Goal: Find specific page/section

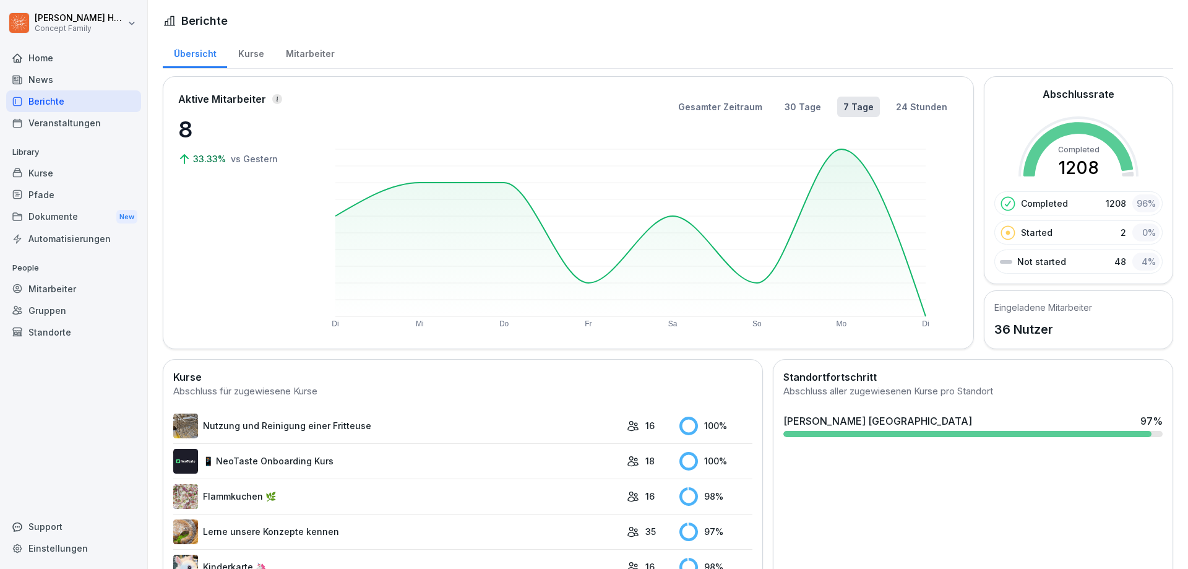
click at [306, 53] on div "Mitarbeiter" at bounding box center [310, 53] width 71 height 32
